Goal: Task Accomplishment & Management: Manage account settings

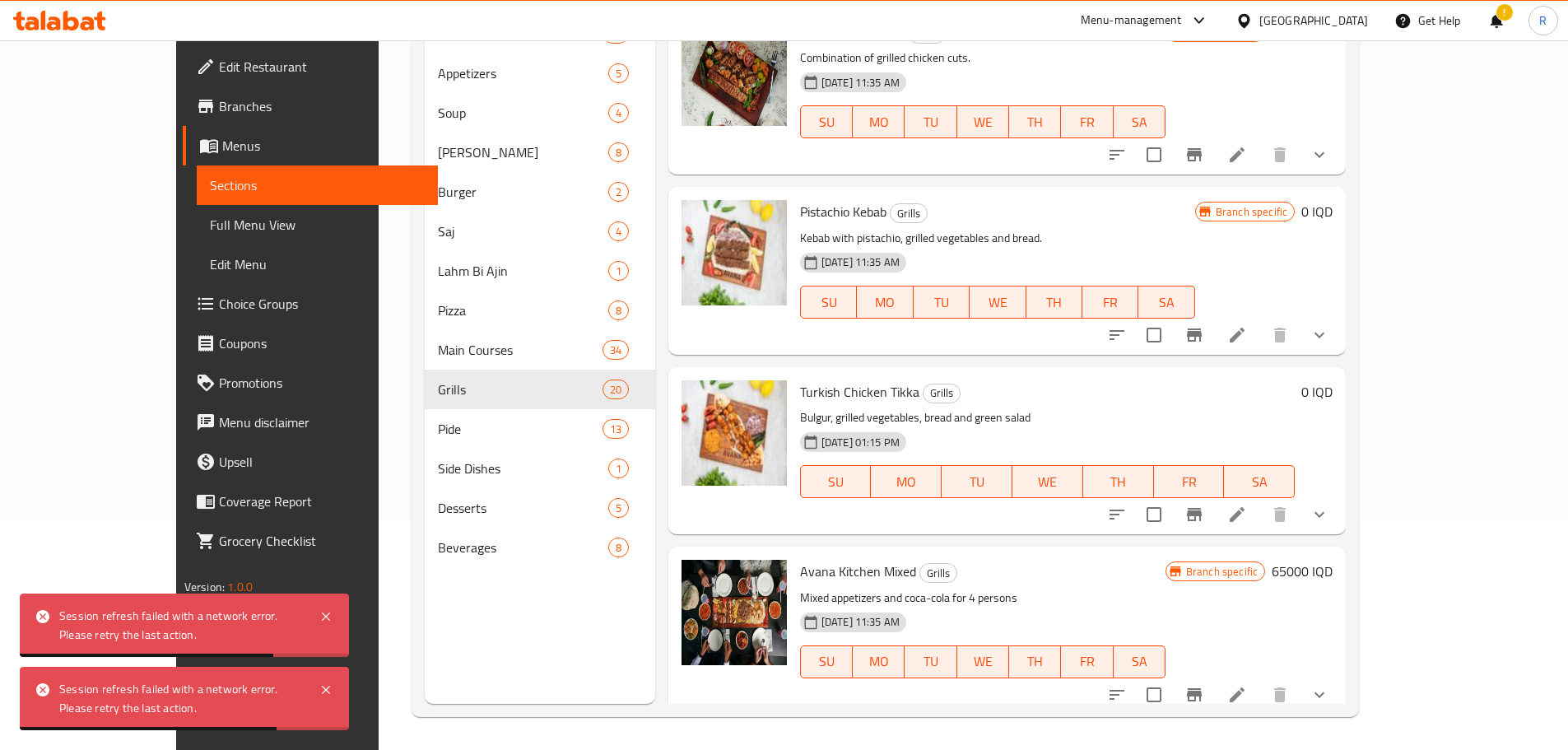
scroll to position [2889, 0]
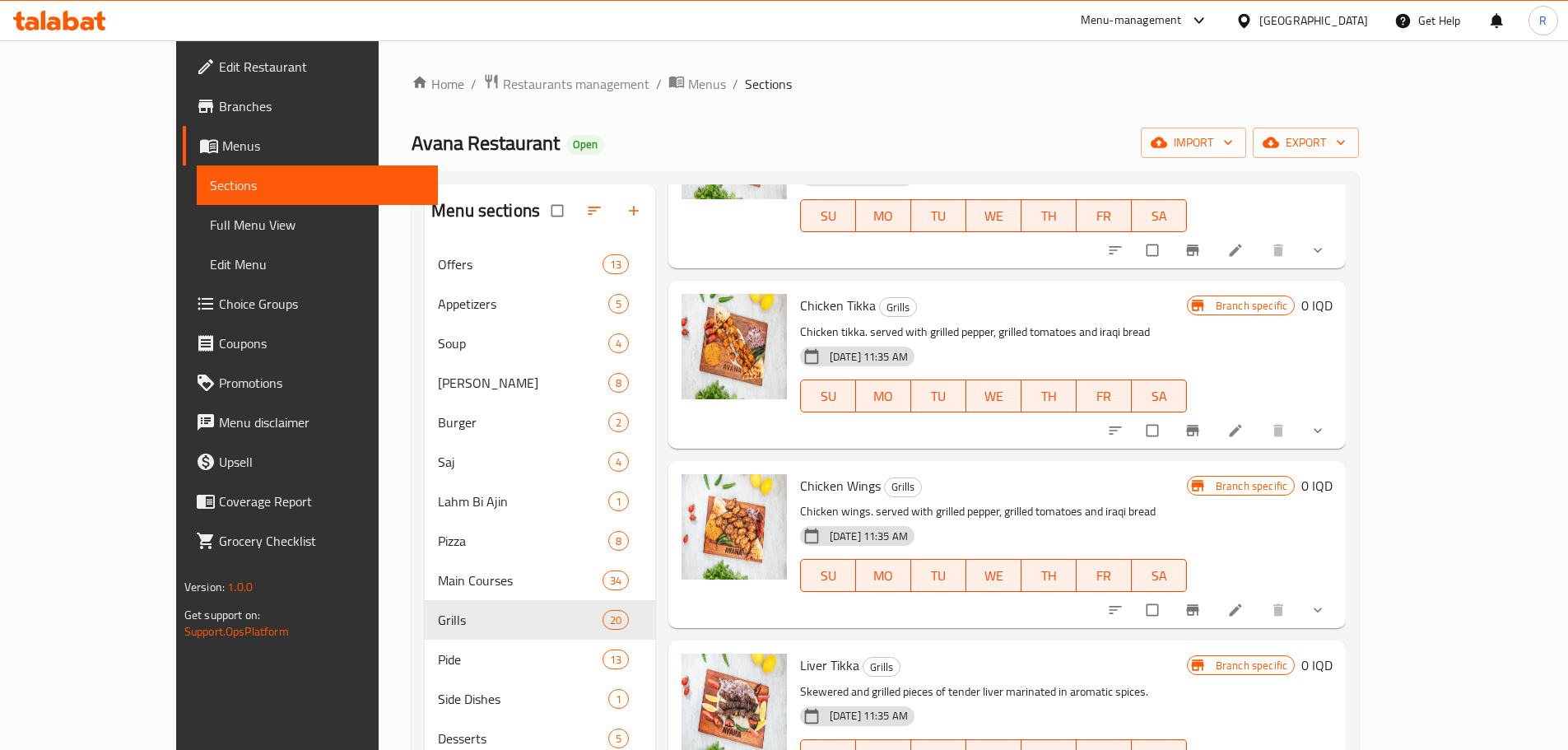
scroll to position [2580, 0]
click at [800, 472] on span "Chicken Wings" at bounding box center [840, 484] width 80 height 24
copy h6 "Chicken Wings"
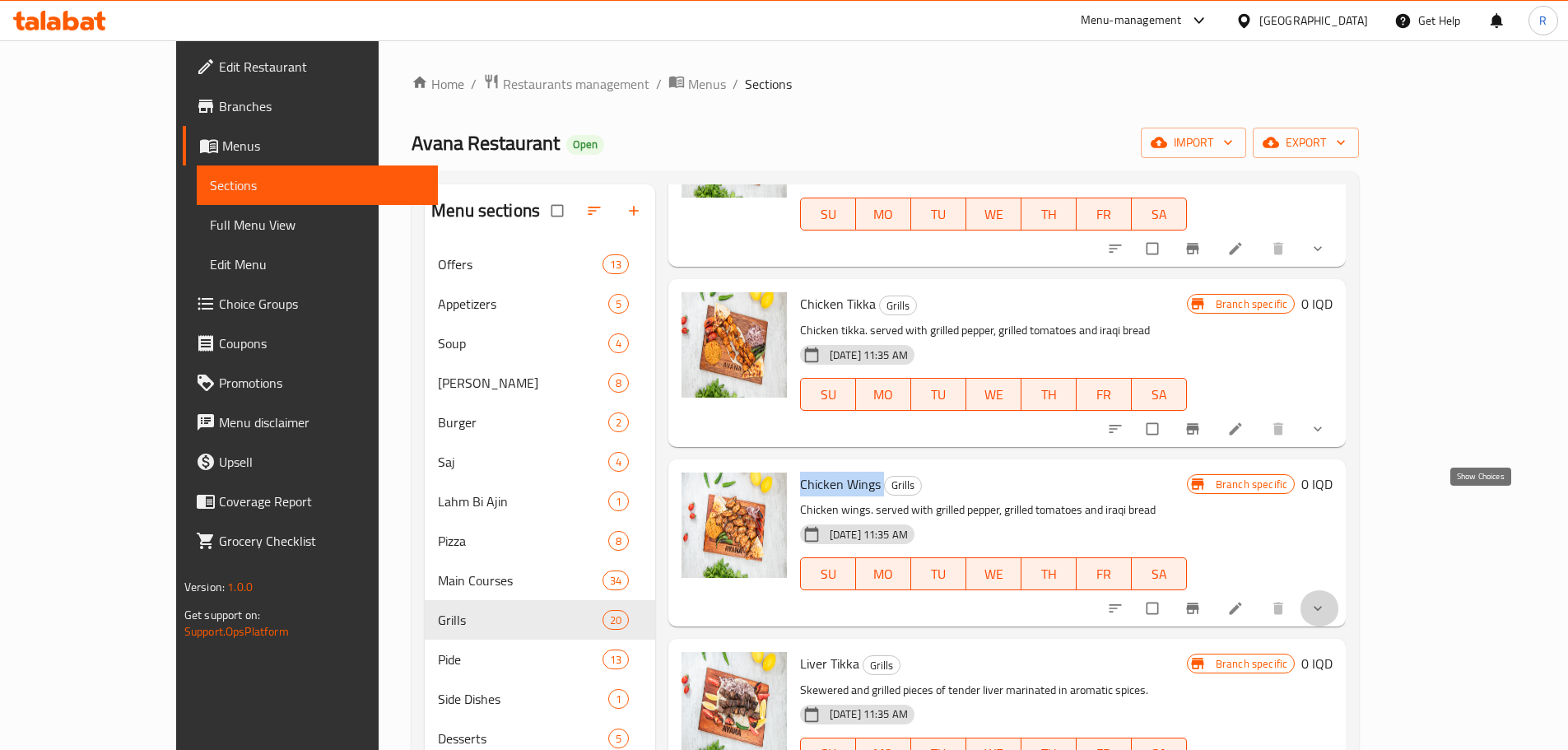
click at [1326, 600] on icon "show more" at bounding box center [1318, 608] width 17 height 17
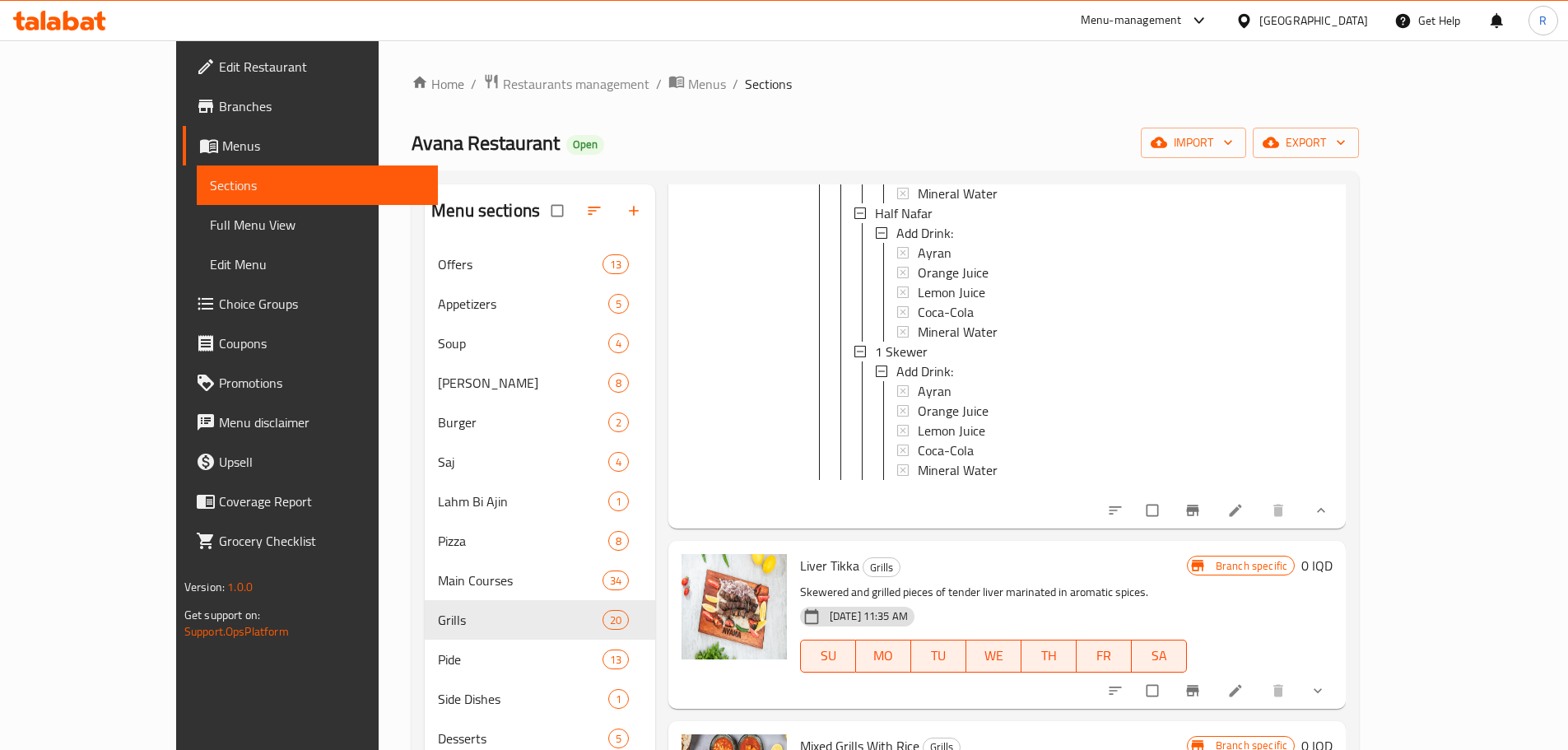
scroll to position [3179, 0]
click at [1339, 492] on button "show more" at bounding box center [1319, 509] width 39 height 36
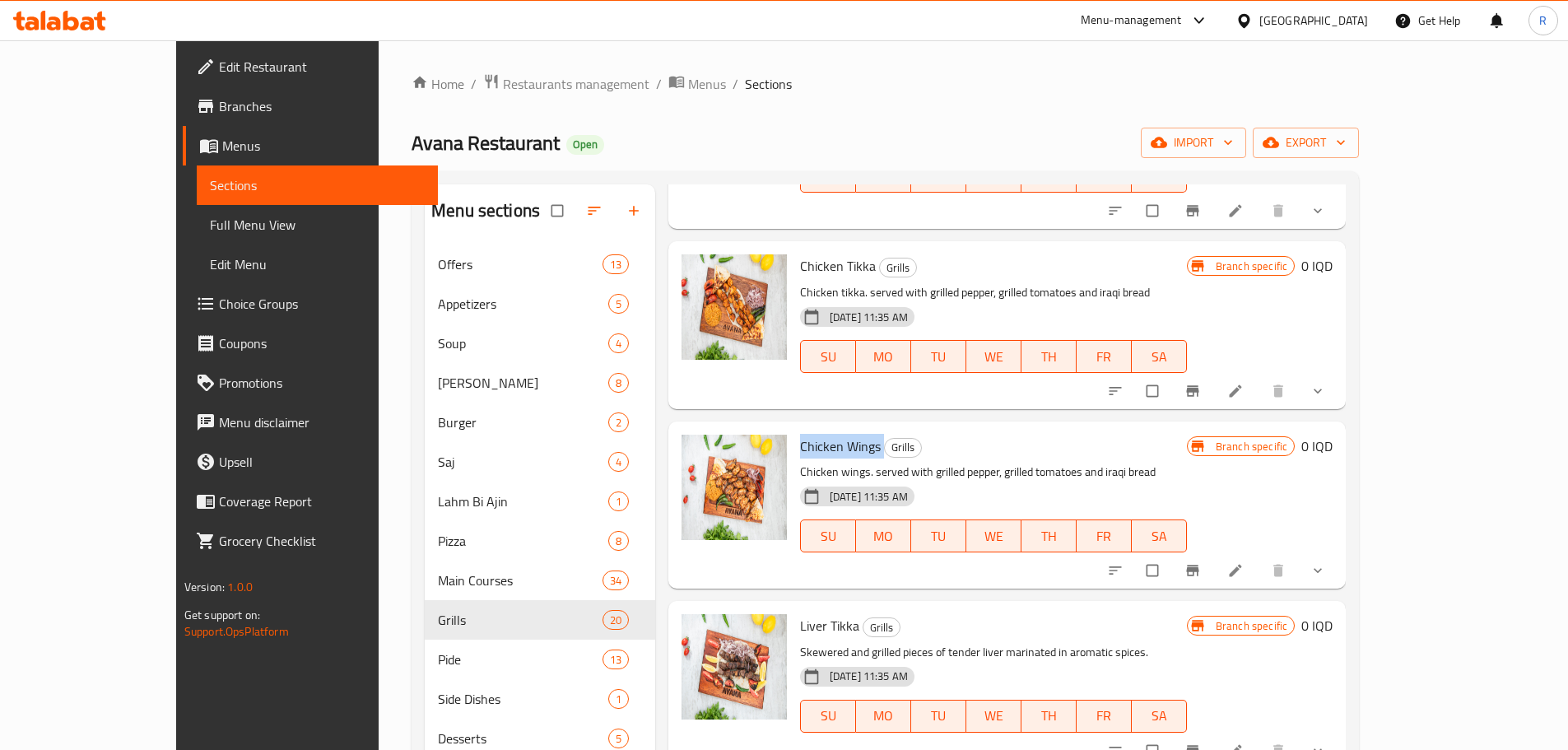
scroll to position [2568, 0]
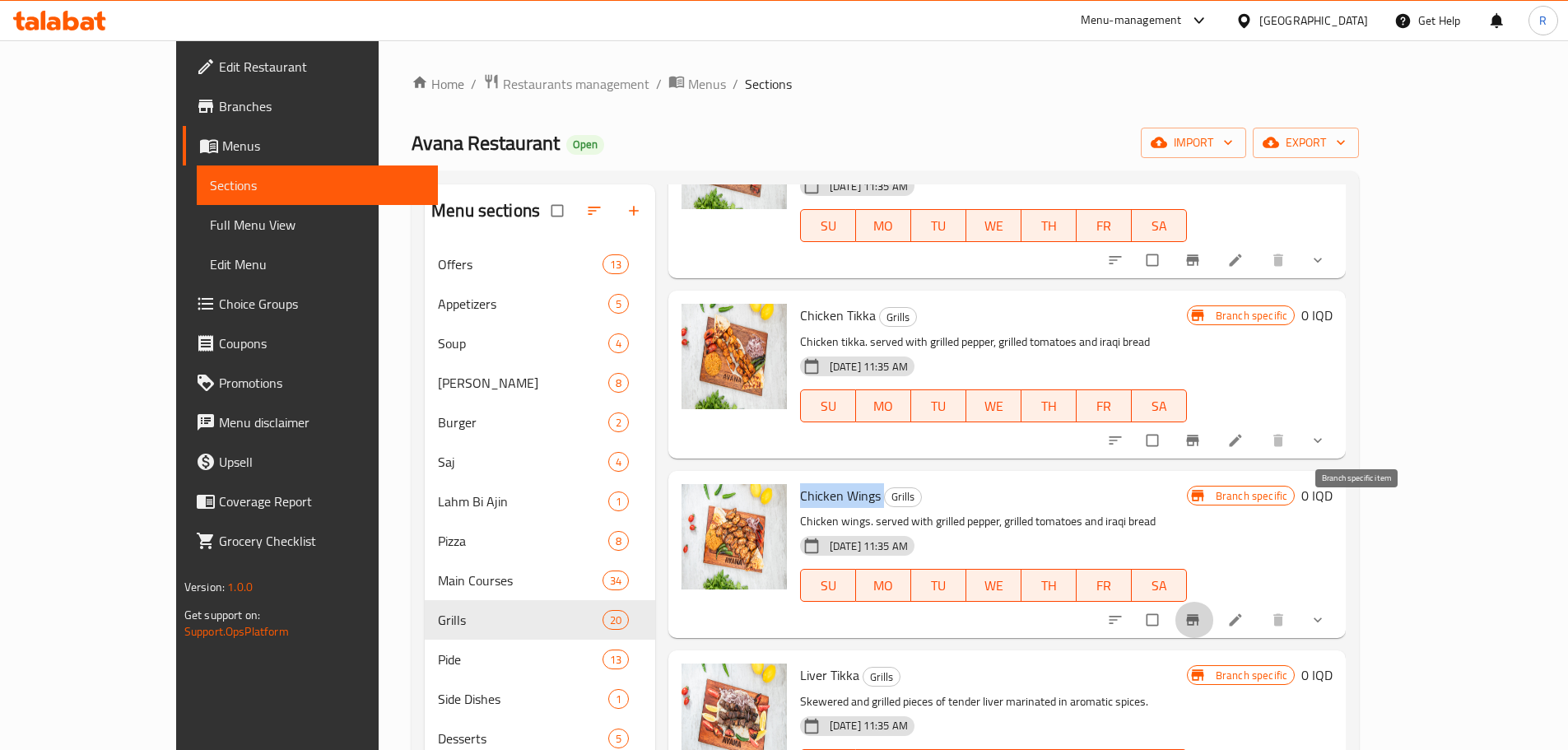
click at [1199, 615] on icon "Branch-specific-item" at bounding box center [1193, 620] width 13 height 11
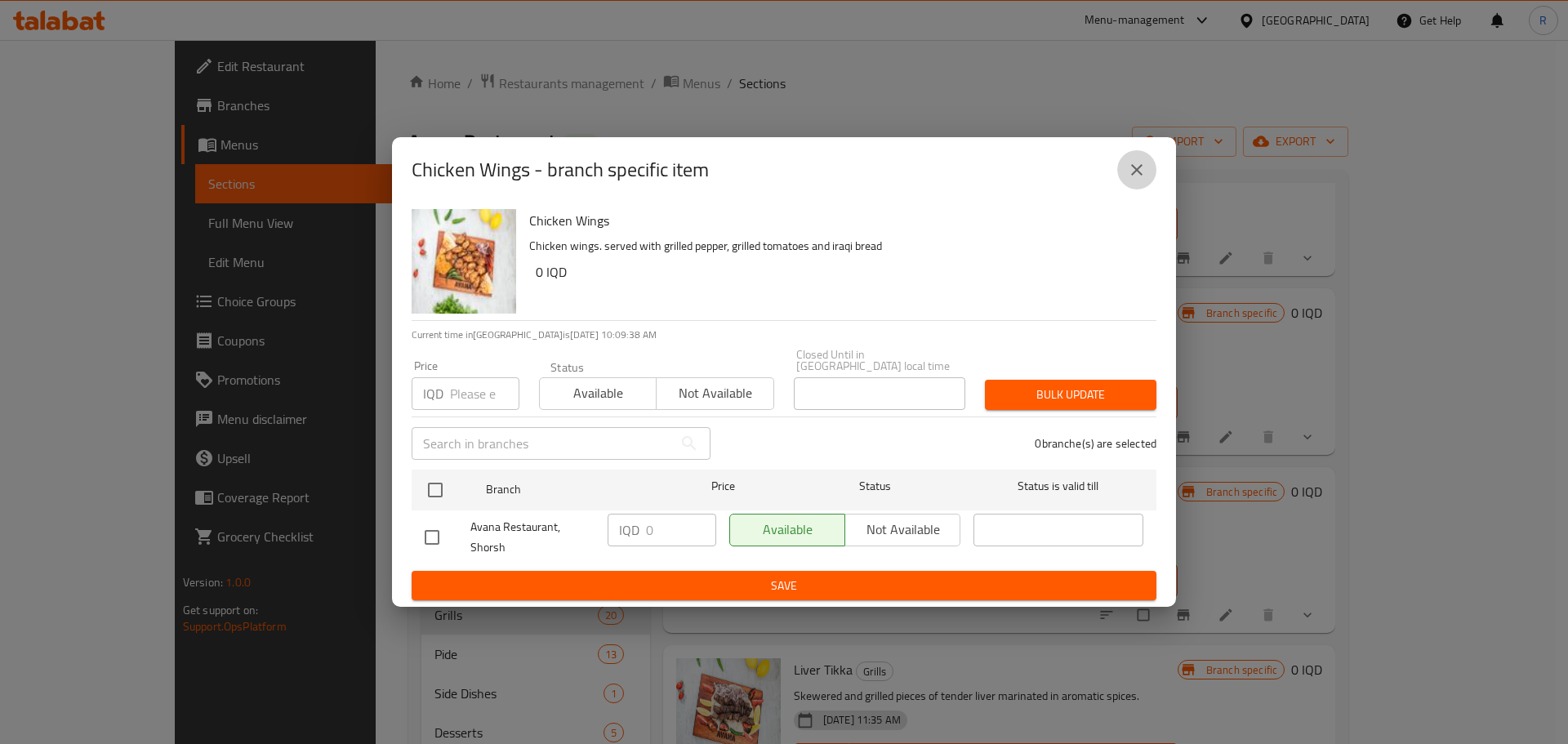
click at [1137, 175] on icon "close" at bounding box center [1137, 170] width 12 height 12
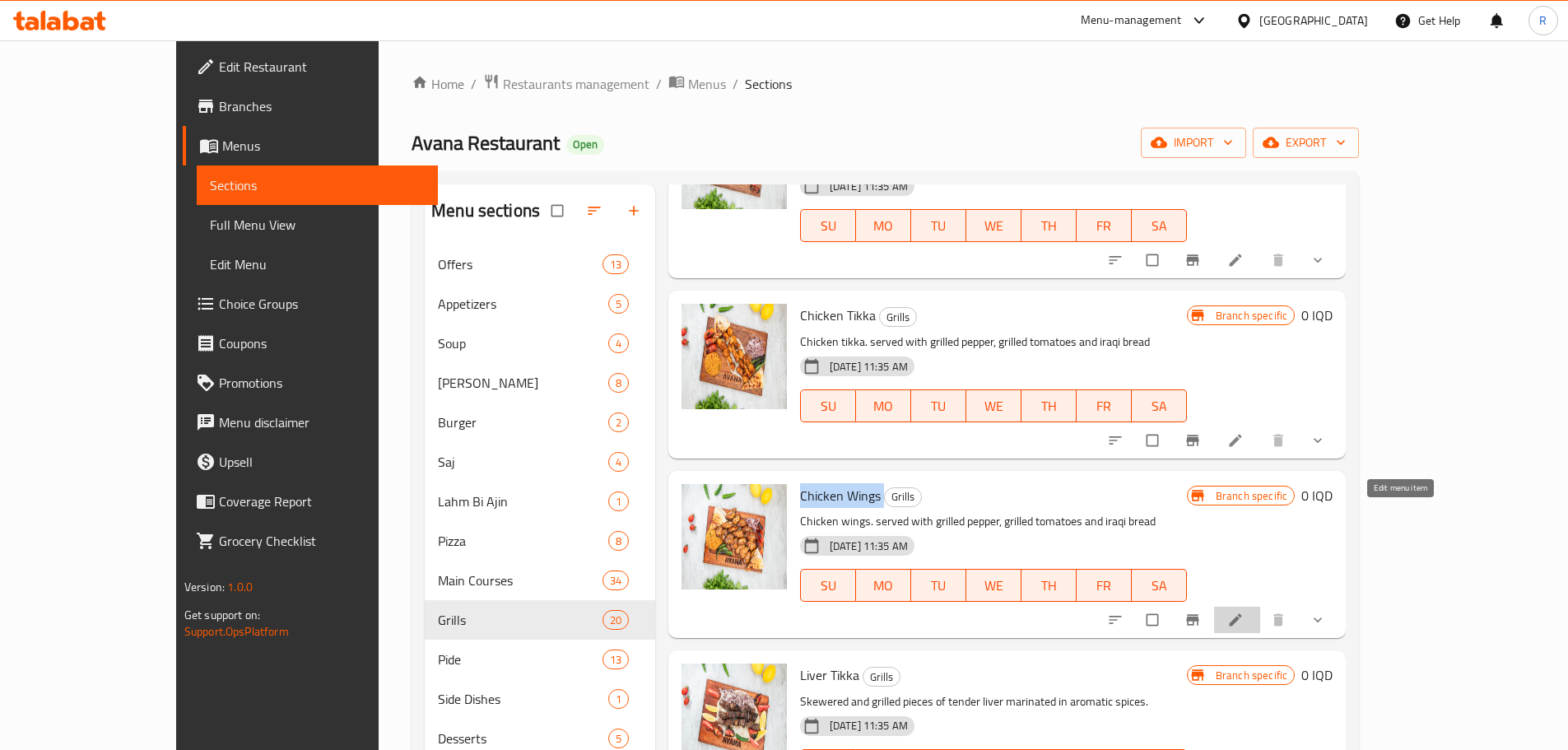
click at [1242, 614] on icon at bounding box center [1235, 620] width 13 height 13
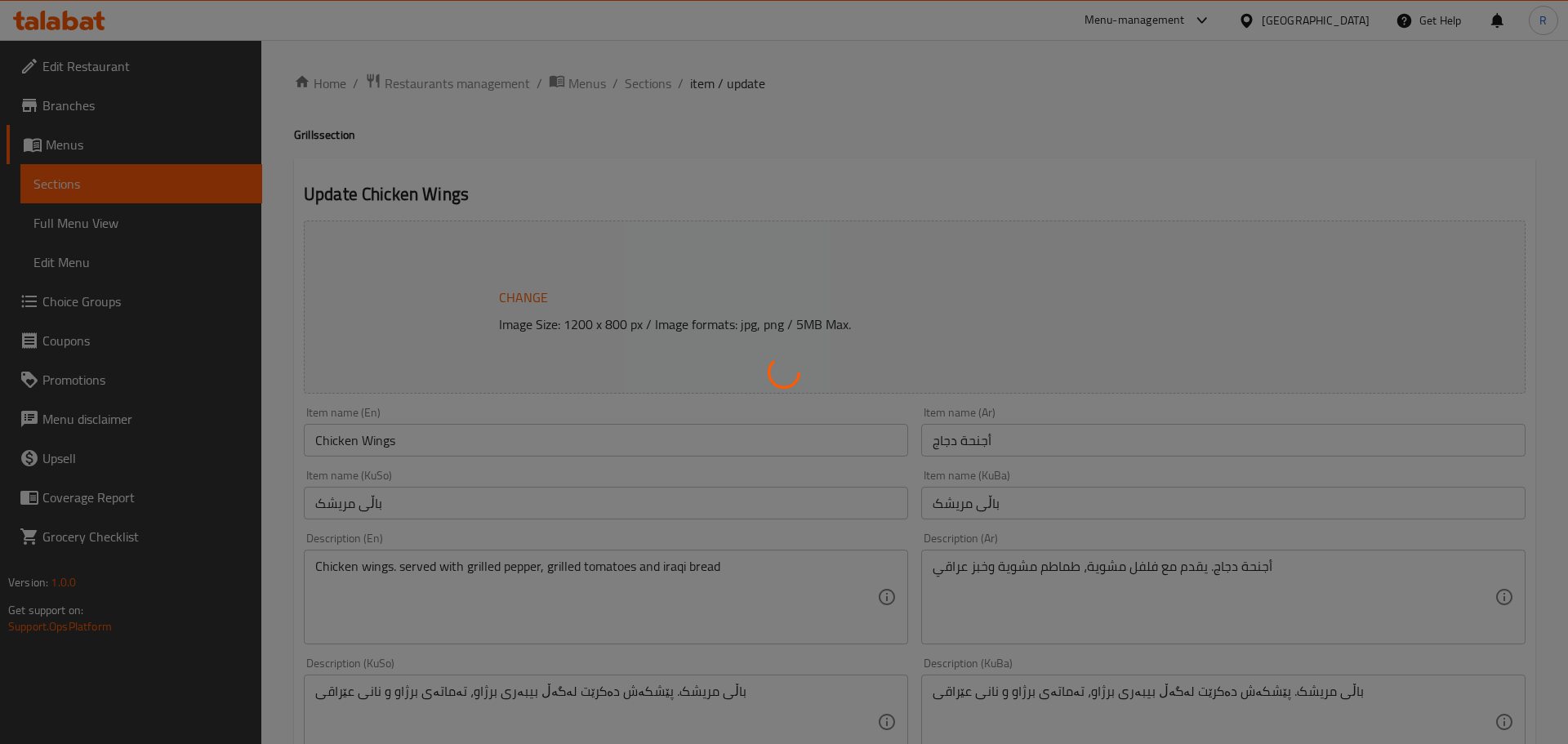
type input "إضافة مشروب:"
type input "زیاد کردنی خواردنەوە:"
type input "0"
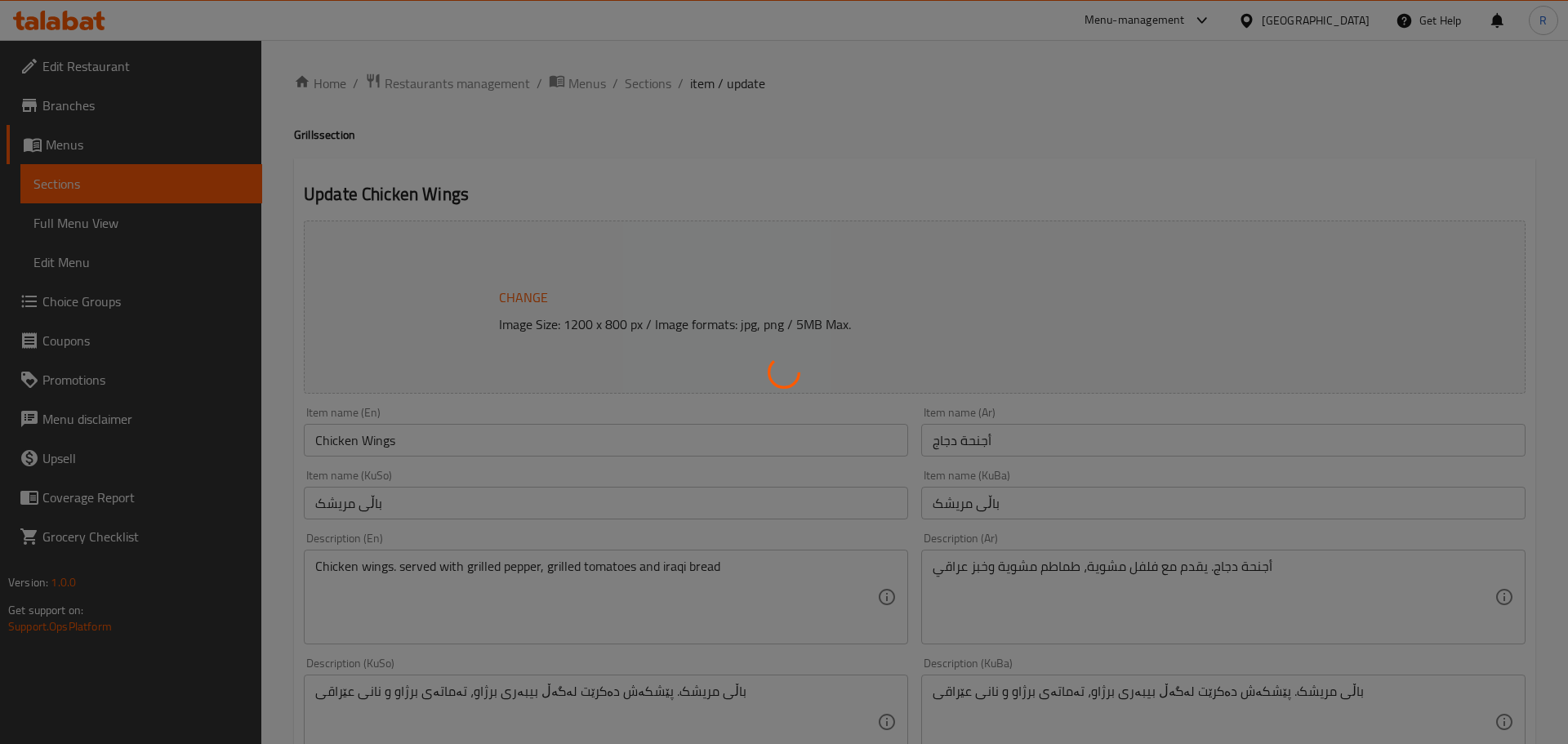
type input "إضافة مشروب:"
type input "زیاد کردنی خواردنەوە:"
type input "0"
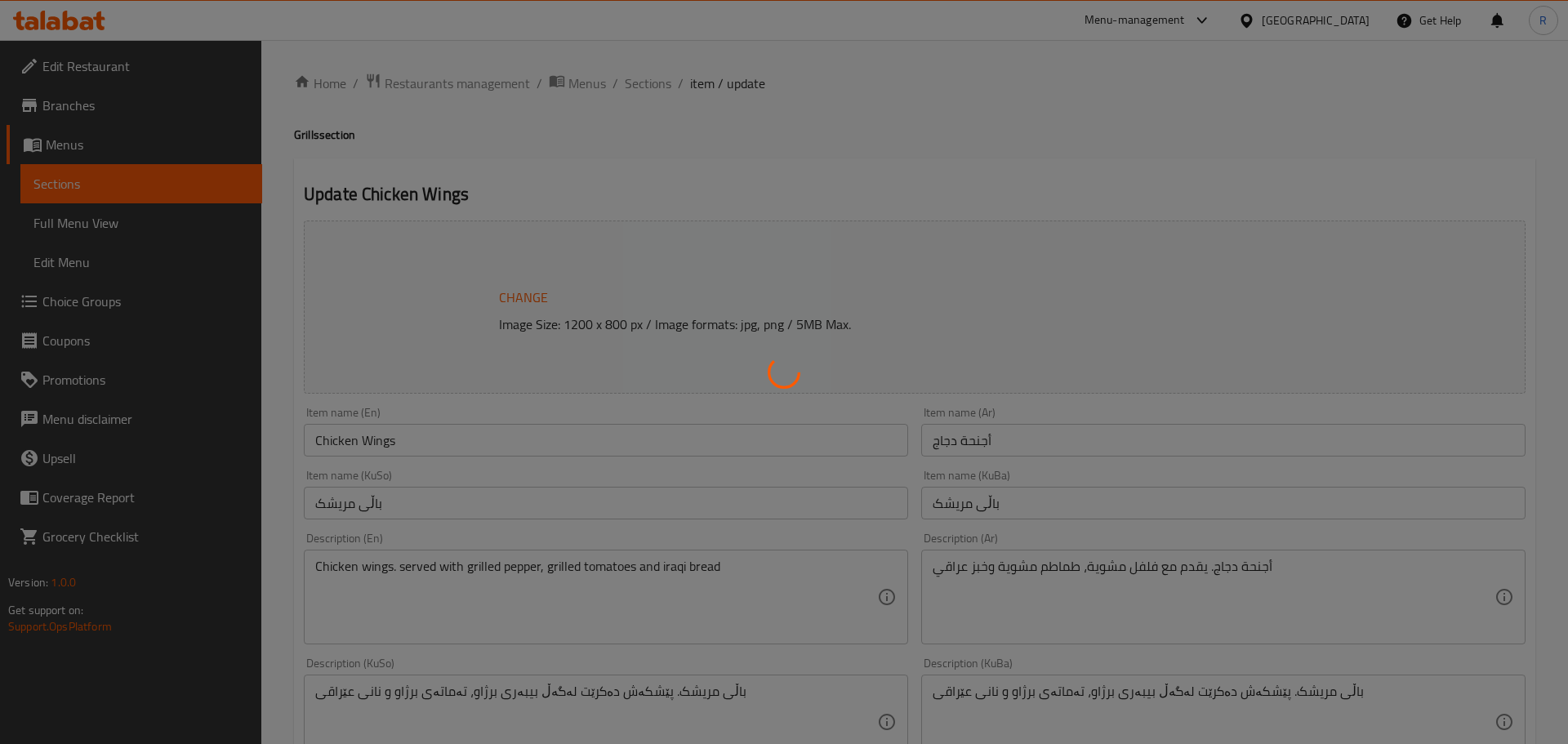
type input "إضافة مشروب:"
type input "زیاد کردنی خواردنەوە:"
type input "0"
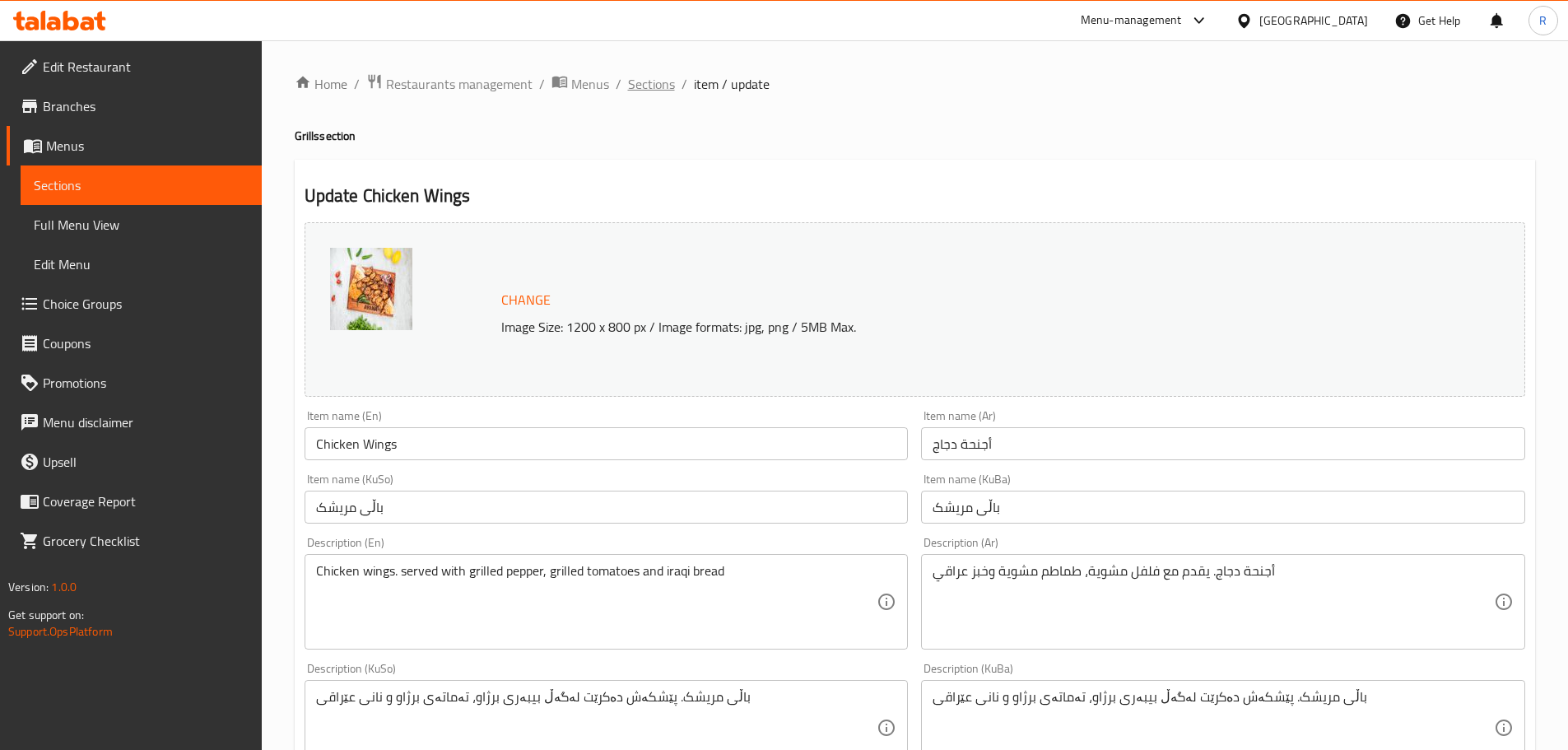
click at [646, 80] on span "Sections" at bounding box center [652, 84] width 47 height 20
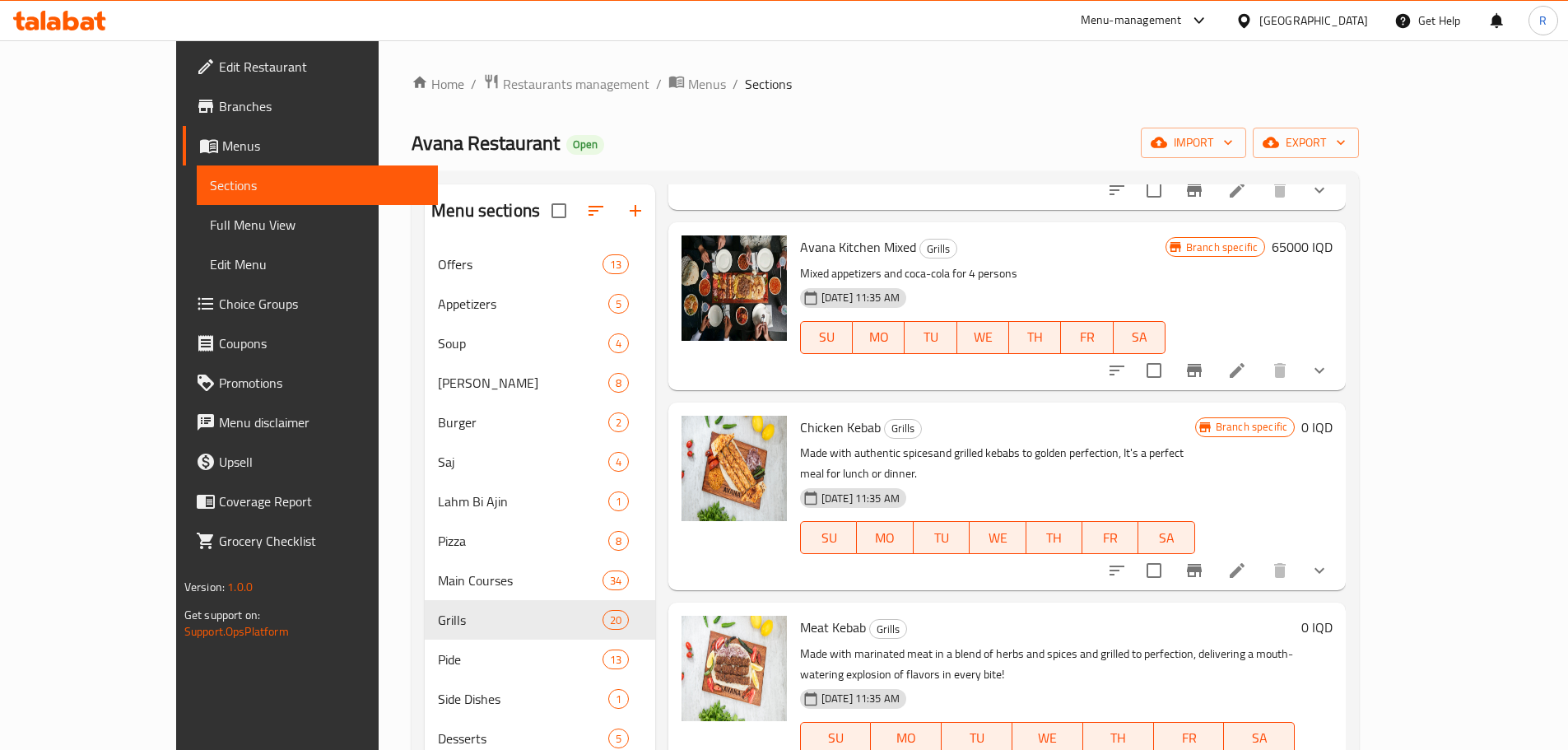
scroll to position [641, 0]
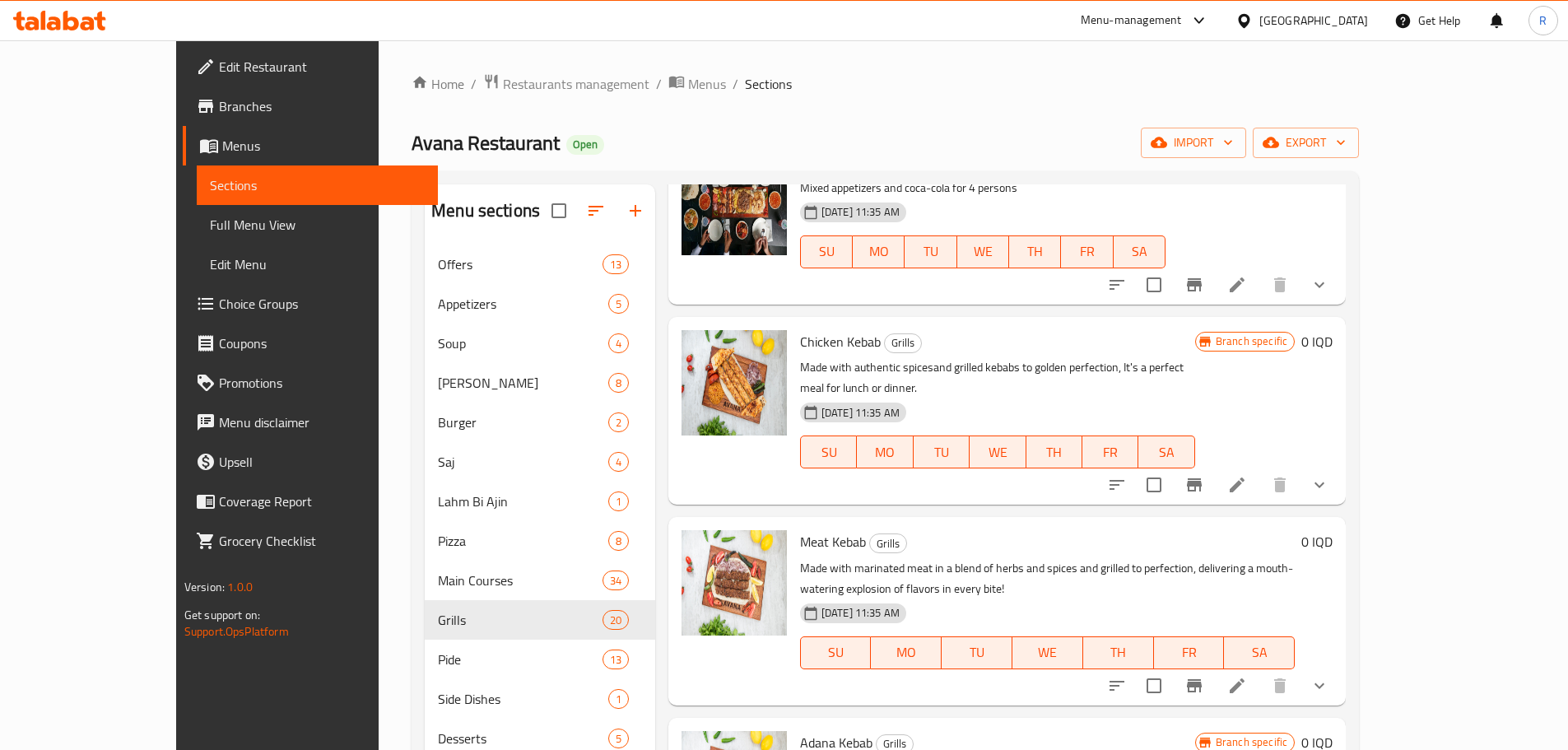
click at [824, 340] on span "Chicken Kebab" at bounding box center [840, 341] width 80 height 24
copy h6 "Chicken Kebab"
